Goal: Find specific page/section: Find specific page/section

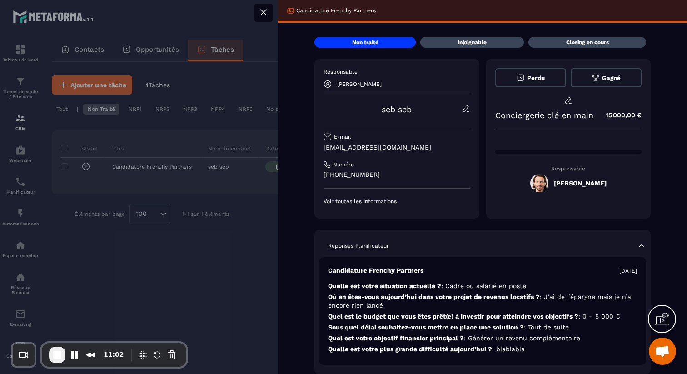
scroll to position [267, 0]
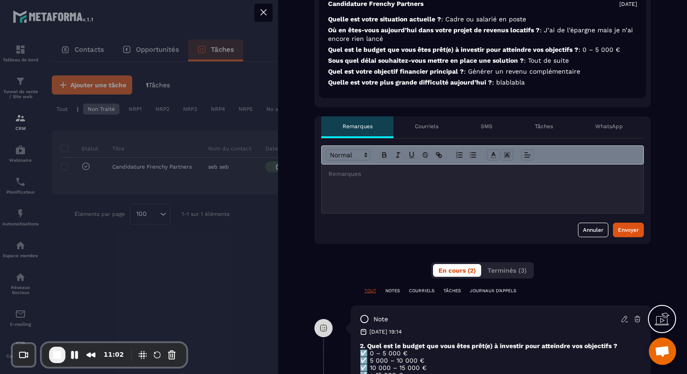
click at [545, 120] on div "Tâches" at bounding box center [544, 127] width 60 height 22
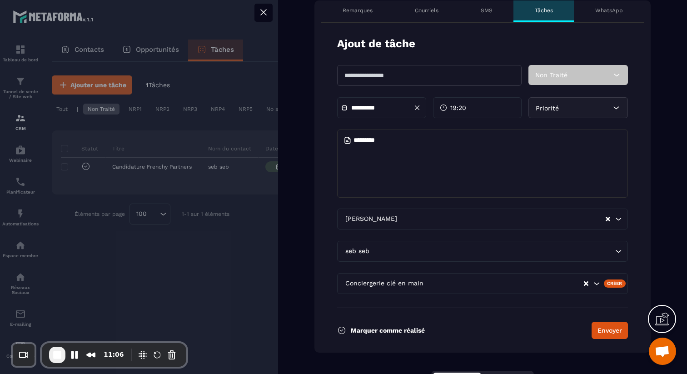
scroll to position [388, 0]
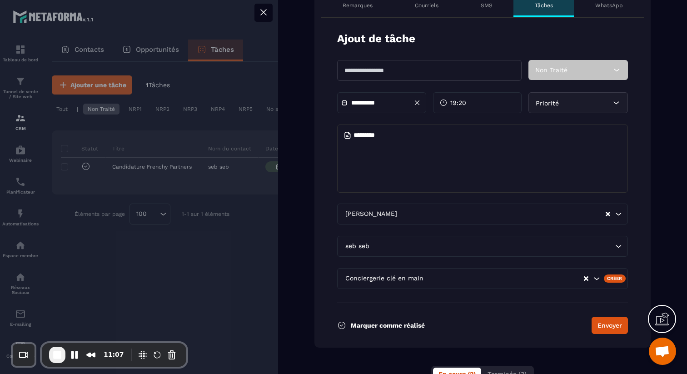
click at [263, 13] on icon at bounding box center [263, 12] width 11 height 11
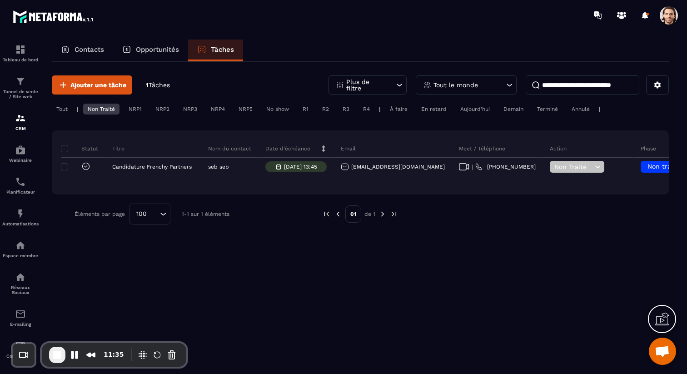
click at [166, 49] on p "Opportunités" at bounding box center [157, 49] width 43 height 8
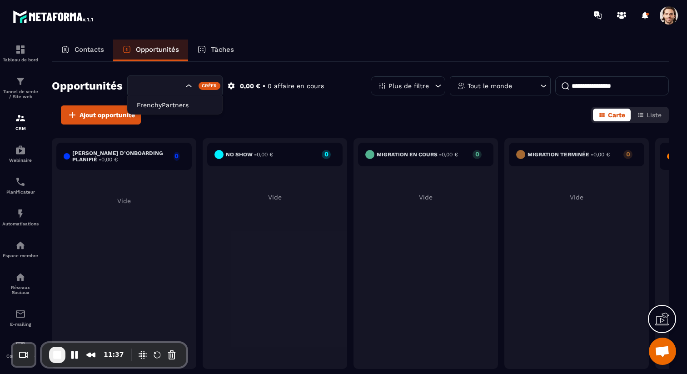
click at [172, 85] on input "Search for option" at bounding box center [159, 86] width 48 height 10
click at [172, 105] on p "FrenchyPartners" at bounding box center [175, 104] width 76 height 9
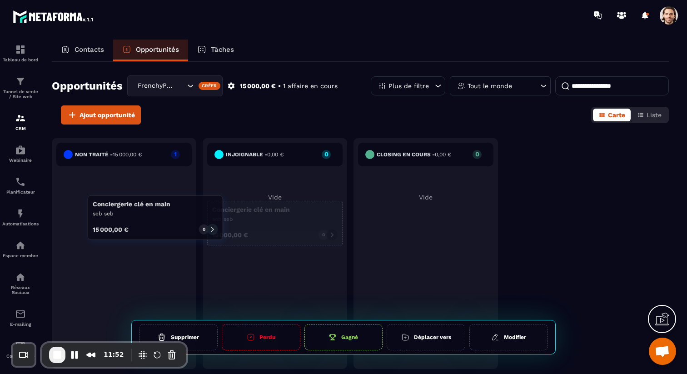
drag, startPoint x: 72, startPoint y: 190, endPoint x: 103, endPoint y: 213, distance: 38.9
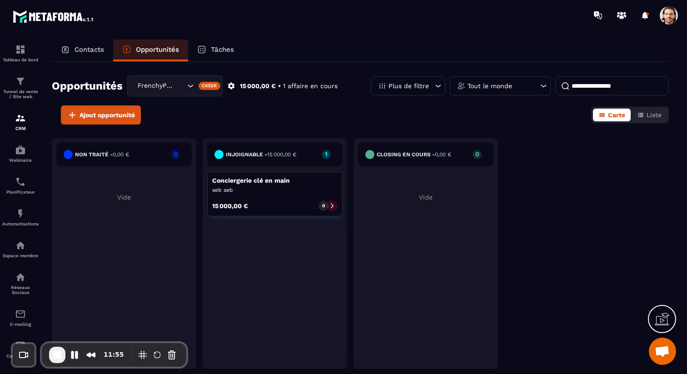
click at [215, 50] on p "Tâches" at bounding box center [222, 49] width 23 height 8
